Goal: Transaction & Acquisition: Purchase product/service

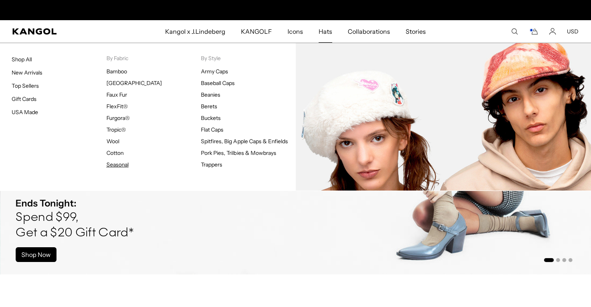
scroll to position [0, 160]
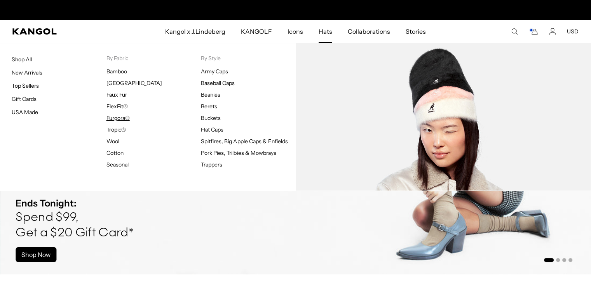
click at [120, 119] on link "Furgora®" at bounding box center [117, 118] width 23 height 7
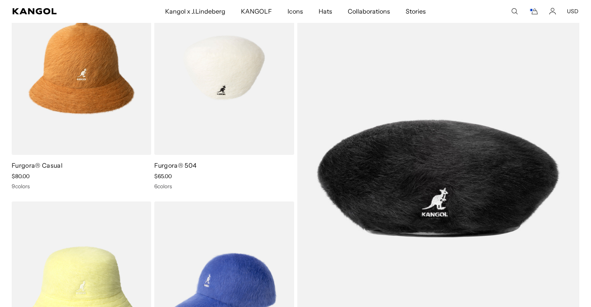
scroll to position [106, 0]
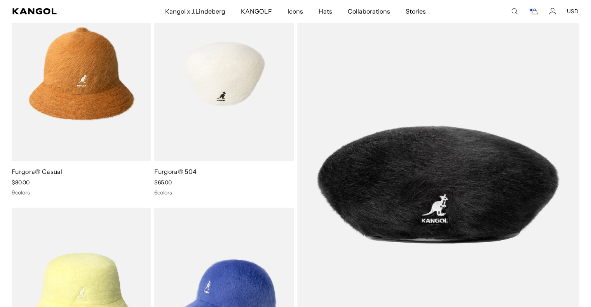
click at [239, 98] on img at bounding box center [223, 73] width 139 height 175
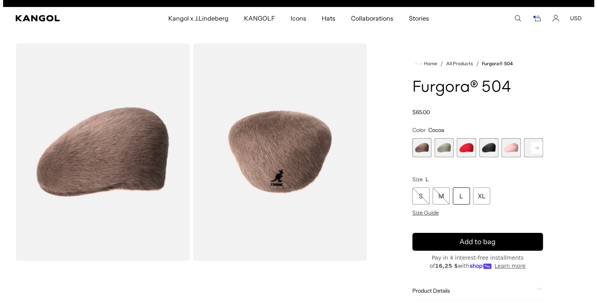
scroll to position [0, 160]
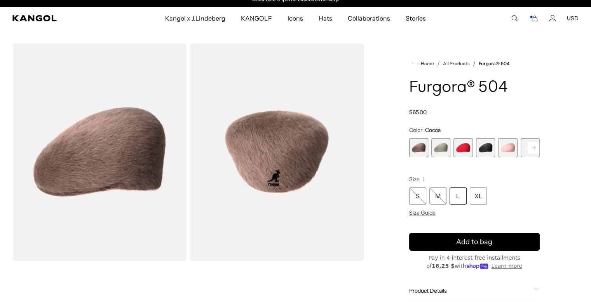
click at [141, 158] on img "Gallery Viewer" at bounding box center [99, 153] width 174 height 218
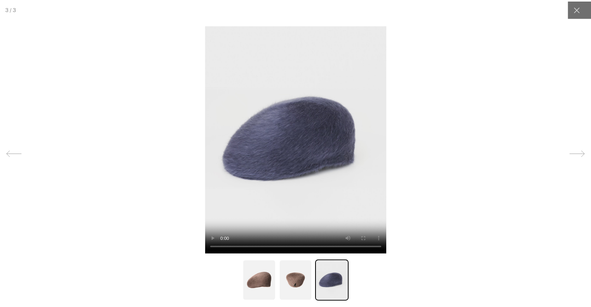
scroll to position [0, 0]
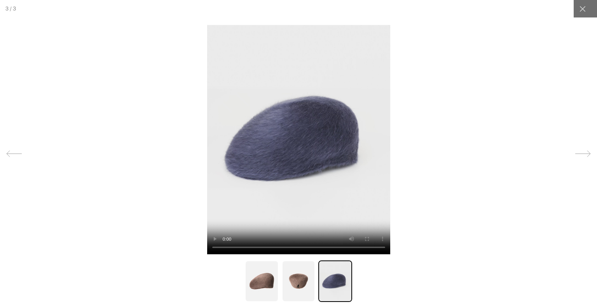
click at [191, 61] on div at bounding box center [298, 153] width 597 height 307
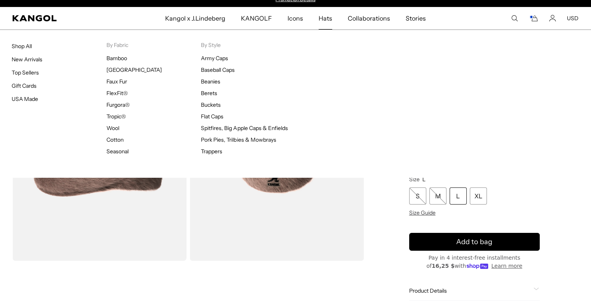
click at [329, 25] on span "Hats" at bounding box center [326, 18] width 14 height 23
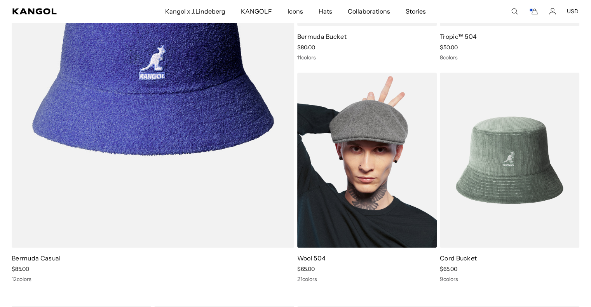
scroll to position [707, 0]
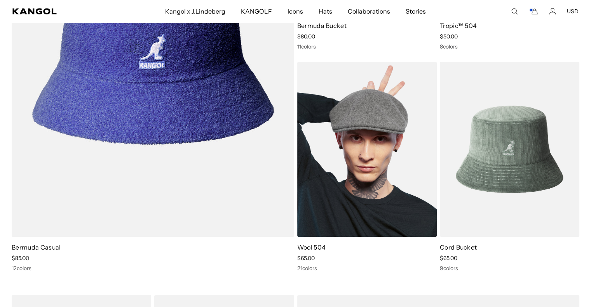
click at [383, 186] on img at bounding box center [366, 149] width 139 height 175
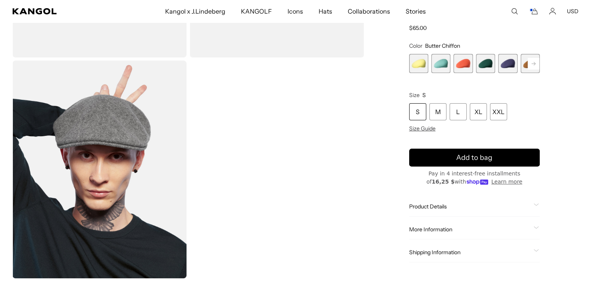
click at [76, 178] on img "Gallery Viewer" at bounding box center [99, 170] width 174 height 218
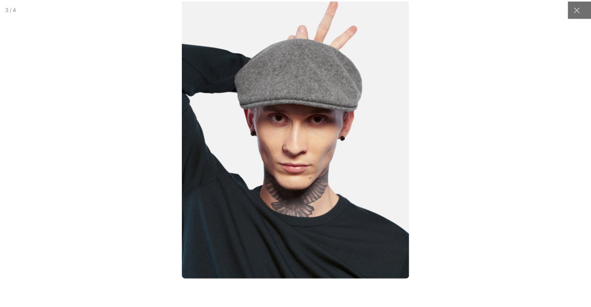
scroll to position [0, 160]
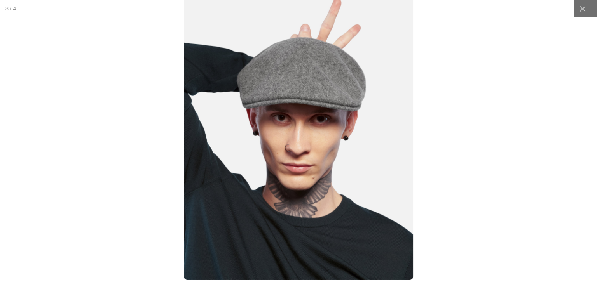
click at [66, 54] on div at bounding box center [298, 154] width 746 height 384
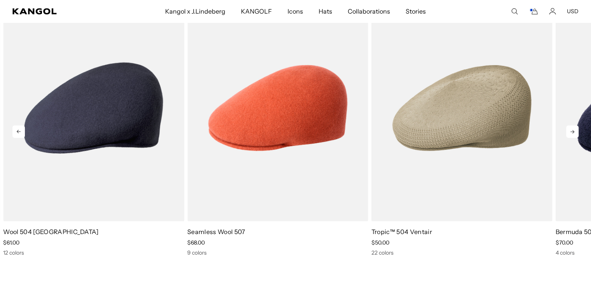
click at [570, 130] on icon at bounding box center [572, 131] width 12 height 12
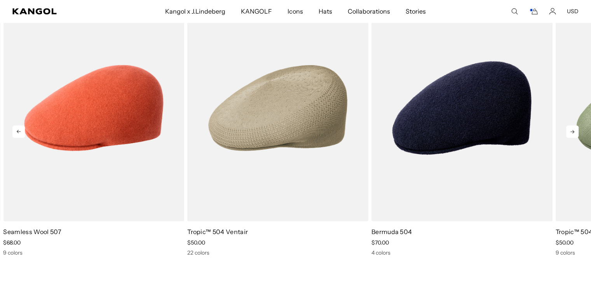
scroll to position [0, 0]
click at [570, 130] on icon at bounding box center [572, 131] width 12 height 12
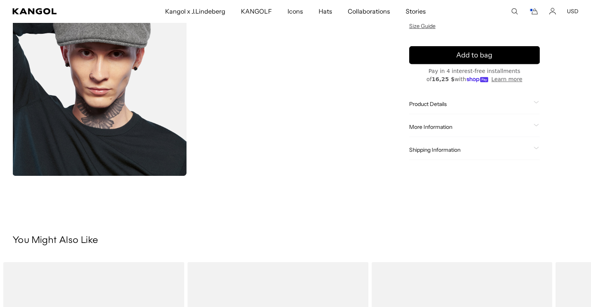
scroll to position [0, 160]
